Goal: Navigation & Orientation: Find specific page/section

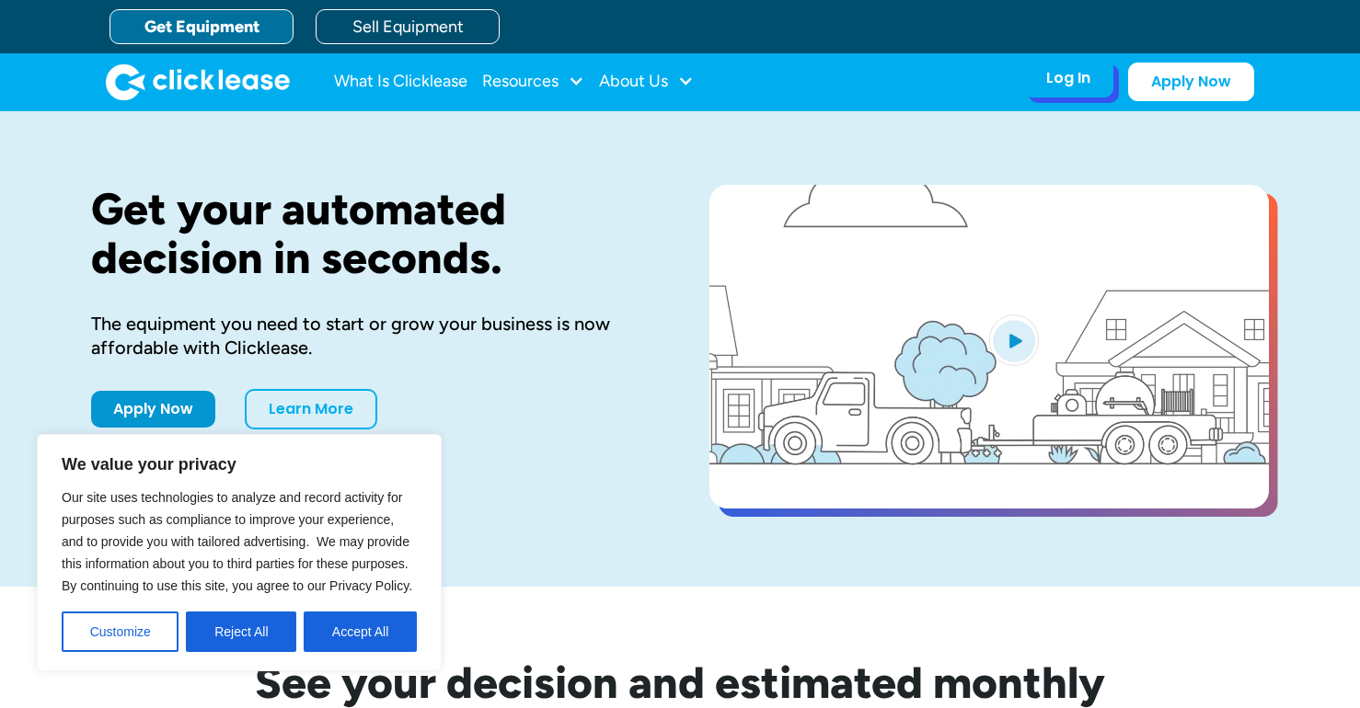
click at [1085, 95] on div "Log In Account login I use Clicklease to get my equipment Partner Portal I offe…" at bounding box center [1068, 78] width 90 height 39
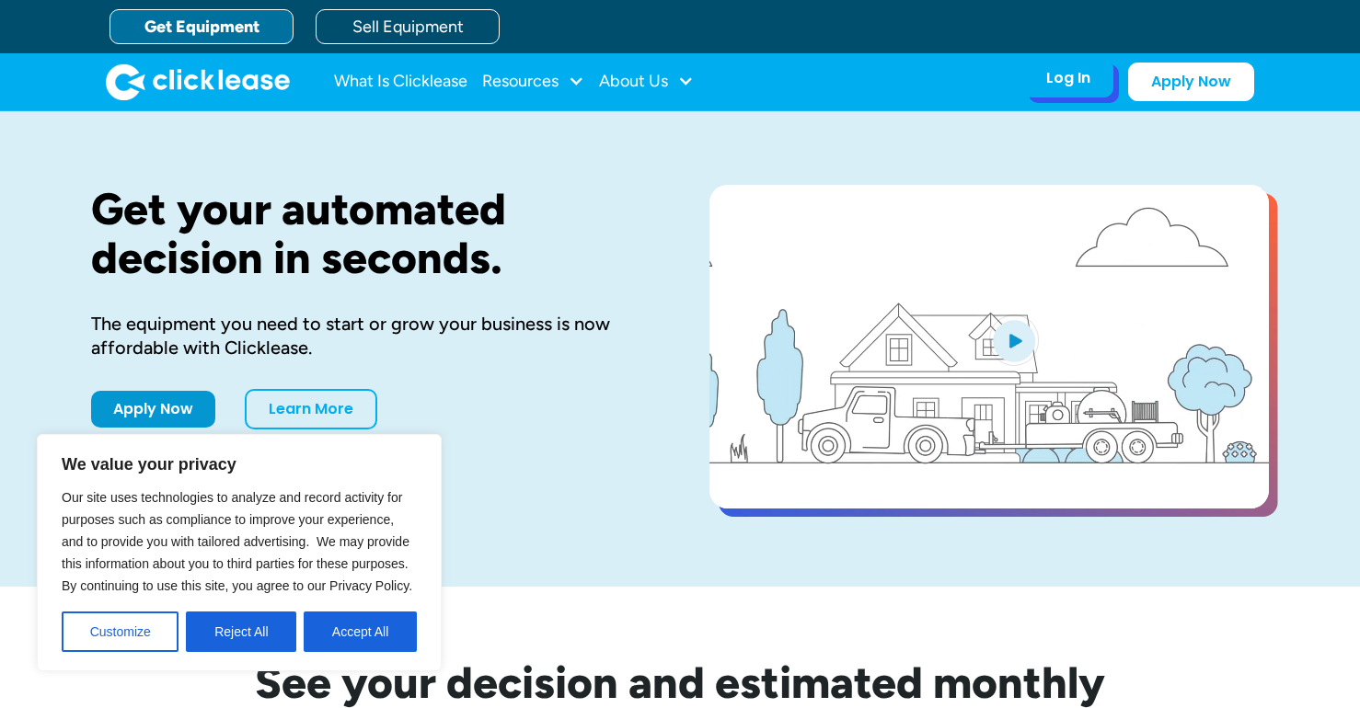
click at [1057, 84] on div "Log In" at bounding box center [1068, 78] width 44 height 18
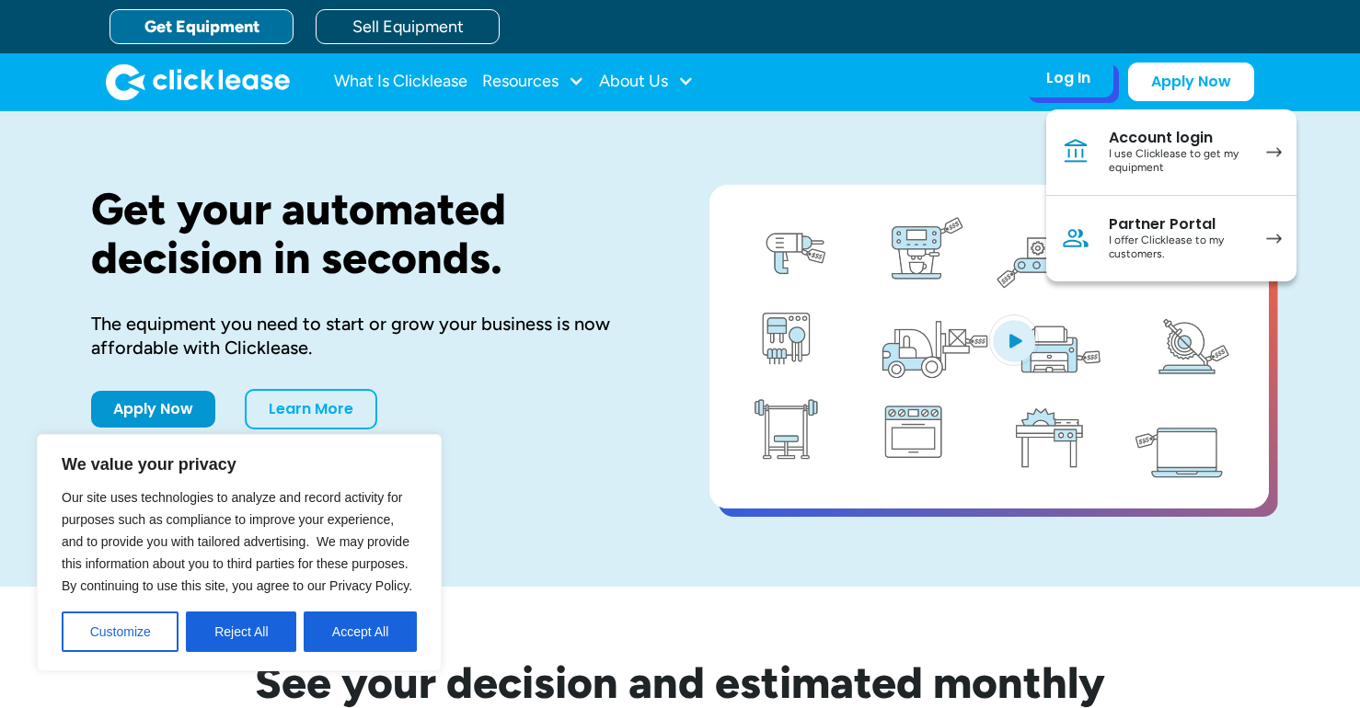
click at [1106, 148] on link "Account login I use Clicklease to get my equipment" at bounding box center [1171, 152] width 250 height 86
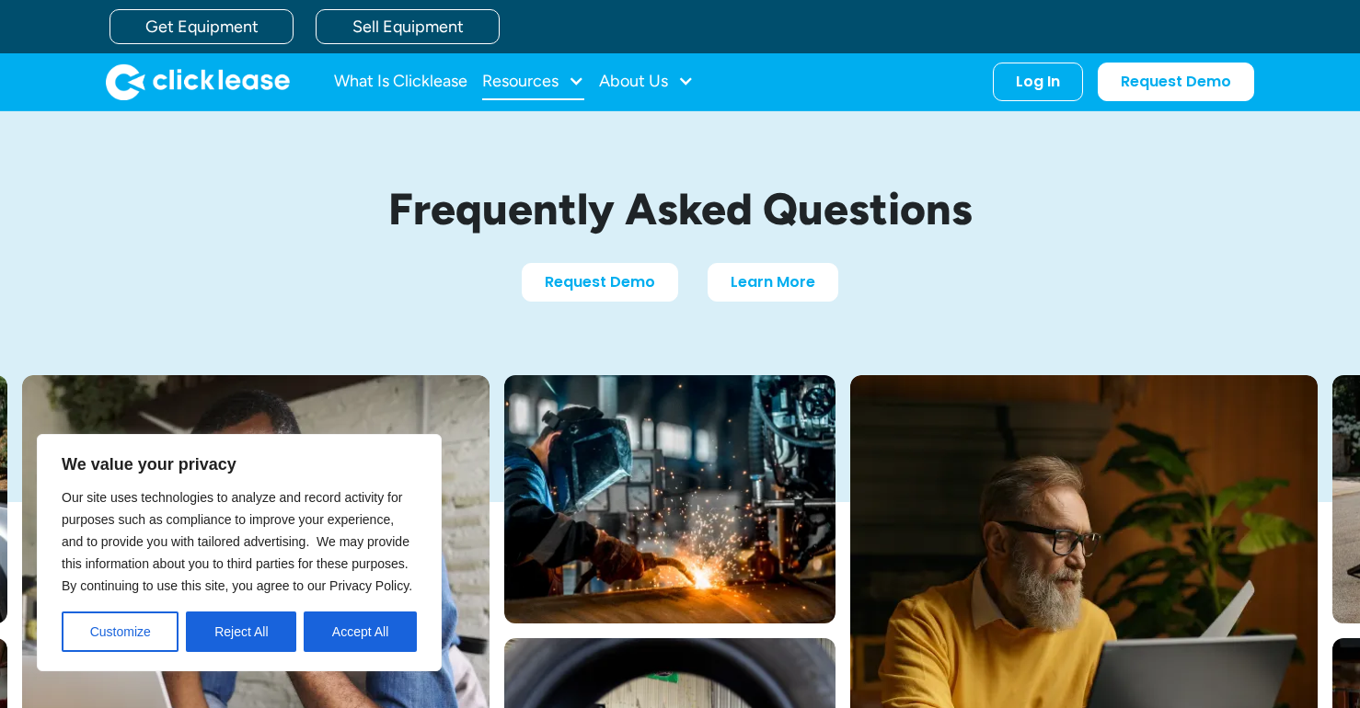
click at [536, 81] on div "Resources" at bounding box center [520, 81] width 76 height 0
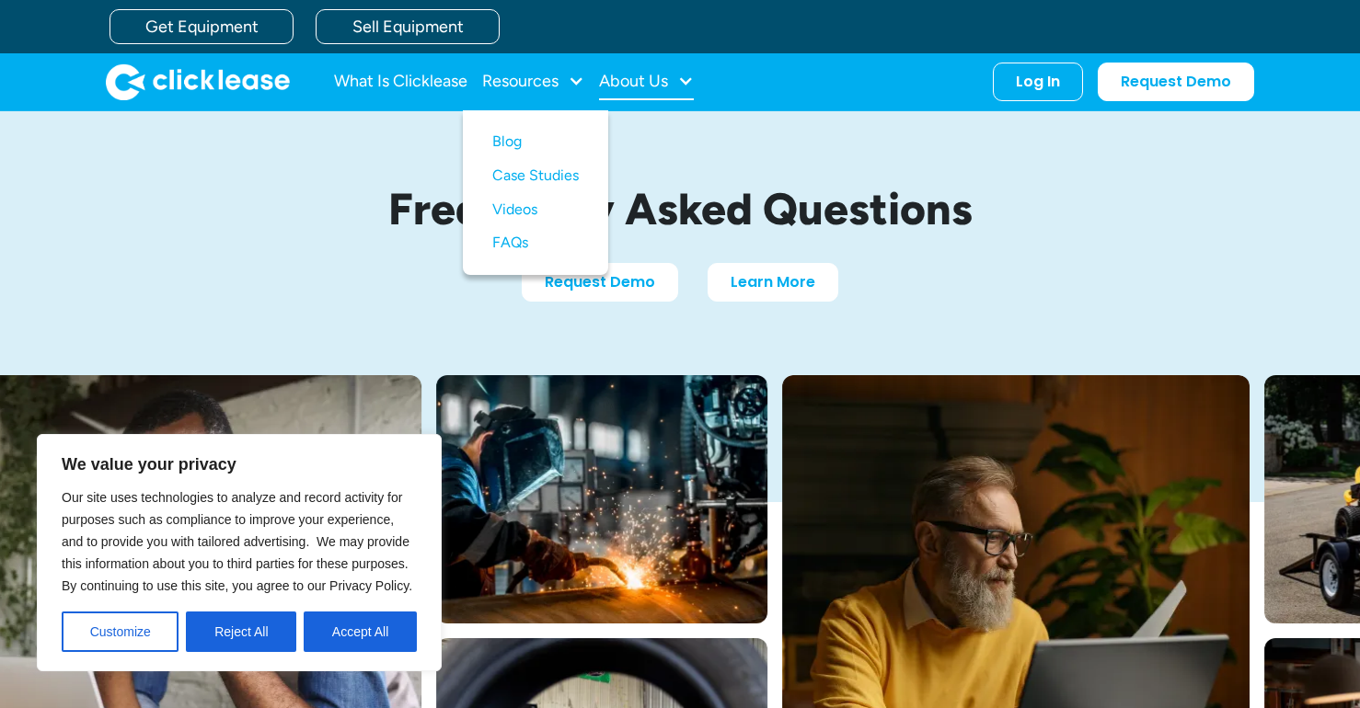
click at [651, 81] on div "About Us" at bounding box center [633, 81] width 69 height 0
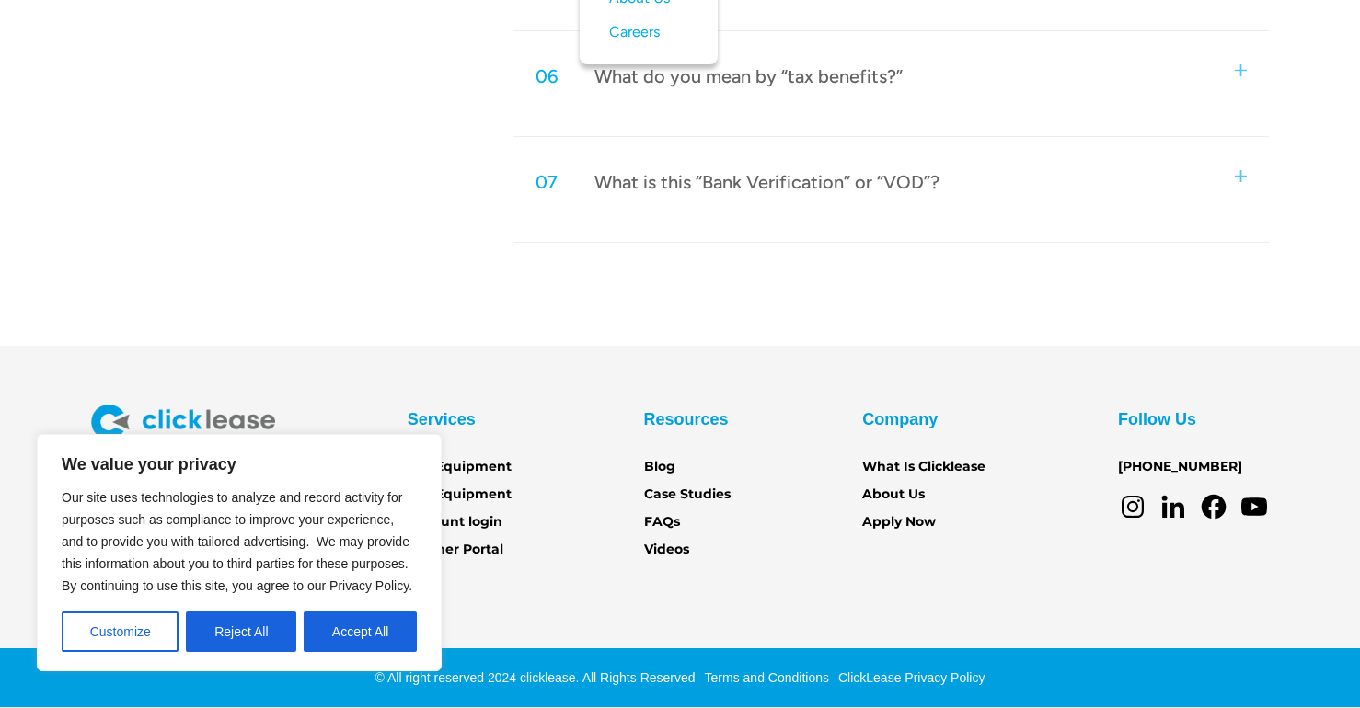
scroll to position [1480, 0]
click at [355, 639] on button "Accept All" at bounding box center [360, 632] width 113 height 40
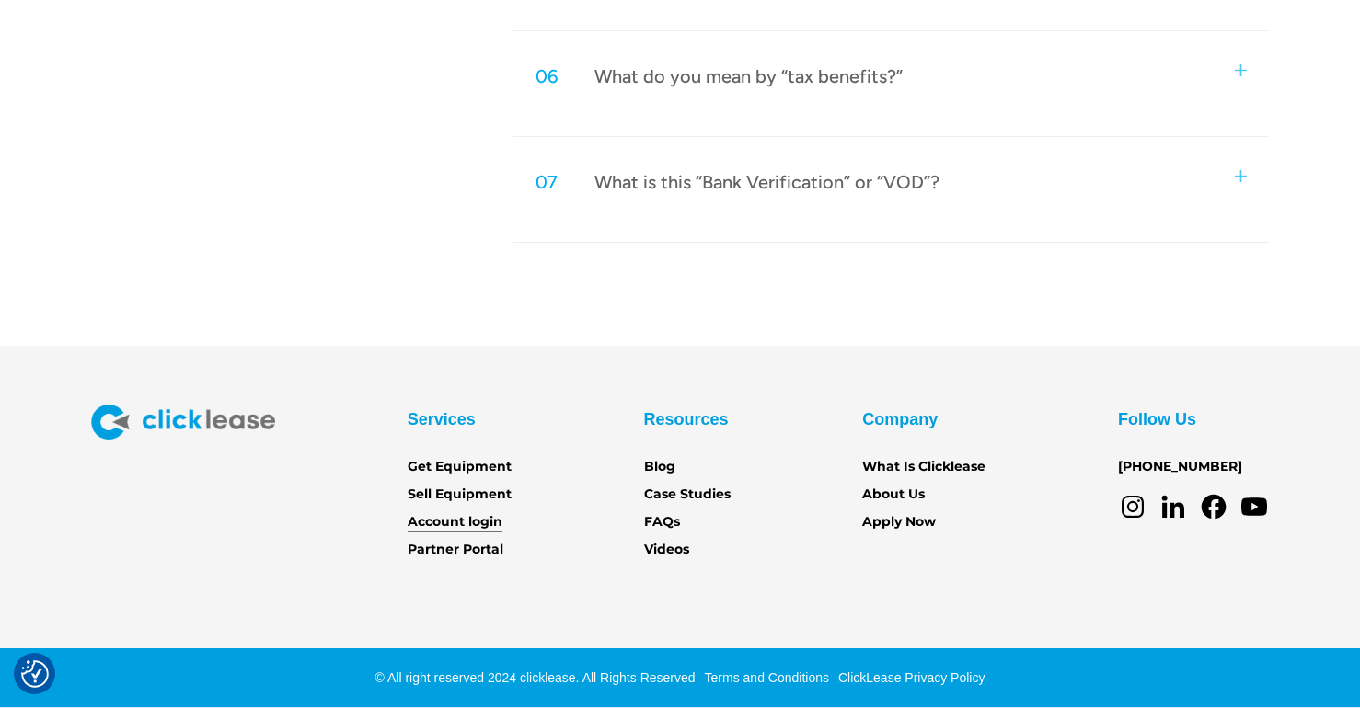
click at [456, 521] on link "Account login" at bounding box center [454, 522] width 95 height 20
